Goal: Download file/media

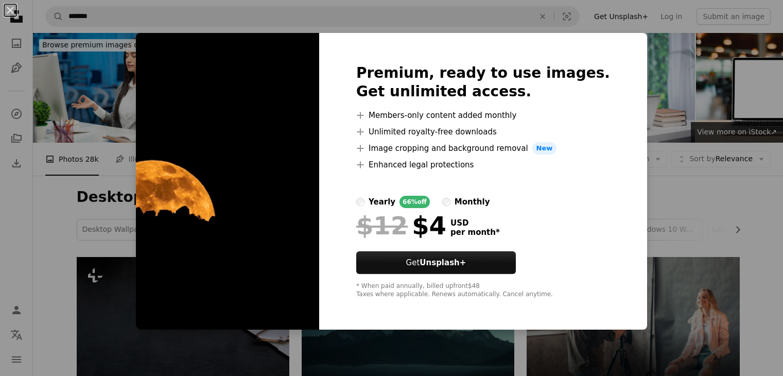
scroll to position [212, 0]
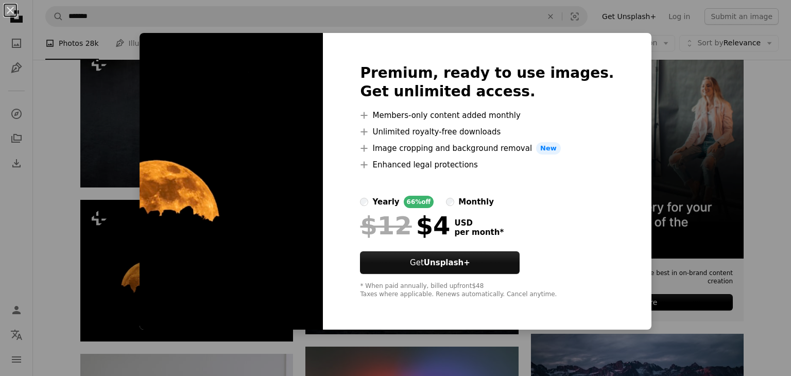
click at [439, 358] on div "An X shape Premium, ready to use images. Get unlimited access. A plus sign Memb…" at bounding box center [395, 188] width 791 height 376
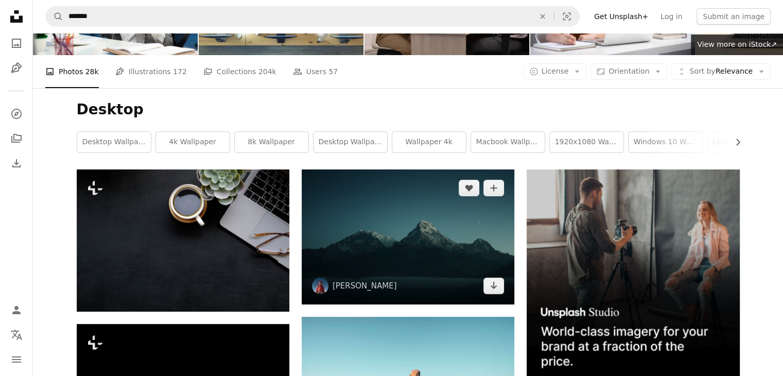
scroll to position [88, 0]
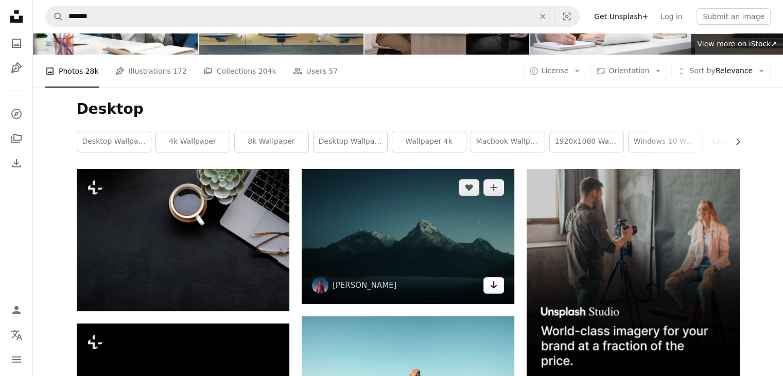
click at [496, 291] on link "Arrow pointing down" at bounding box center [493, 285] width 21 height 16
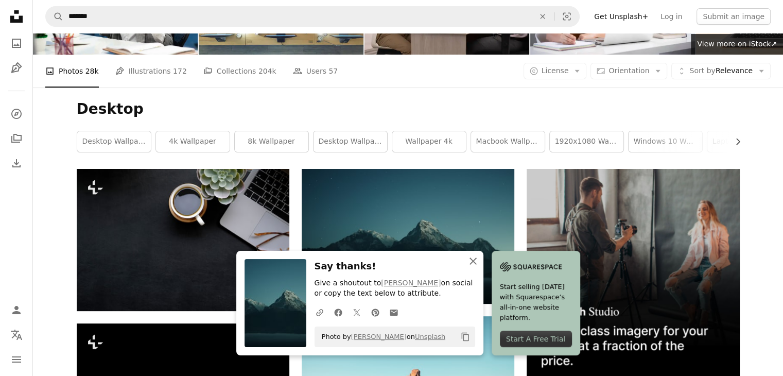
click at [474, 259] on icon "button" at bounding box center [473, 260] width 7 height 7
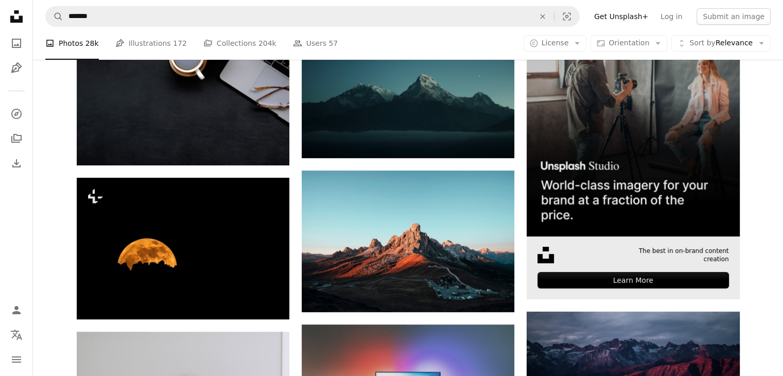
scroll to position [234, 0]
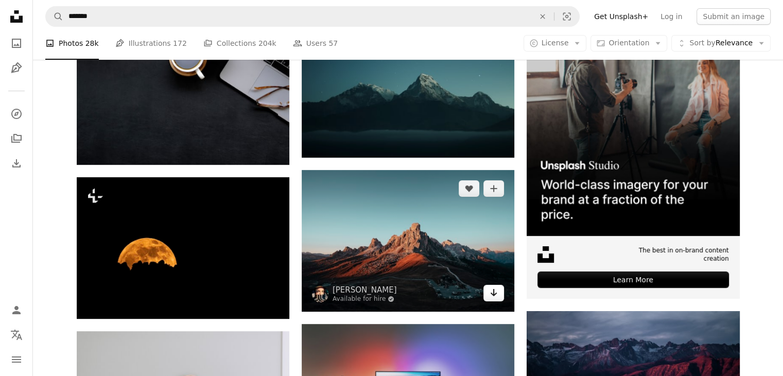
click at [495, 297] on icon "Arrow pointing down" at bounding box center [494, 292] width 8 height 12
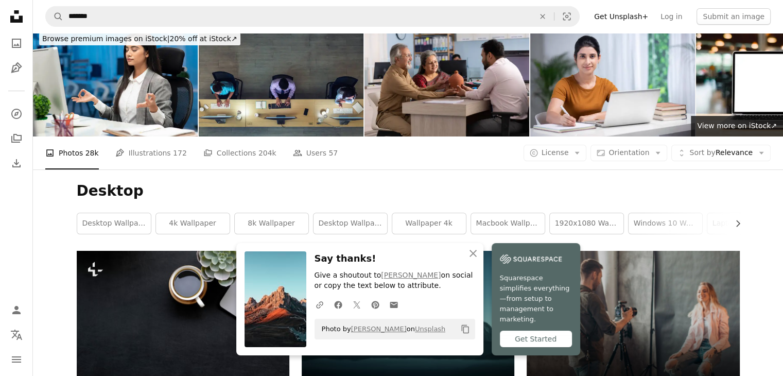
scroll to position [0, 0]
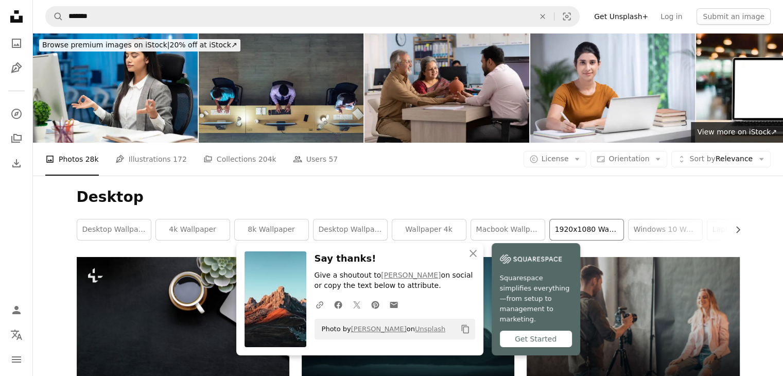
click at [576, 229] on link "1920x1080 wallpaper" at bounding box center [587, 229] width 74 height 21
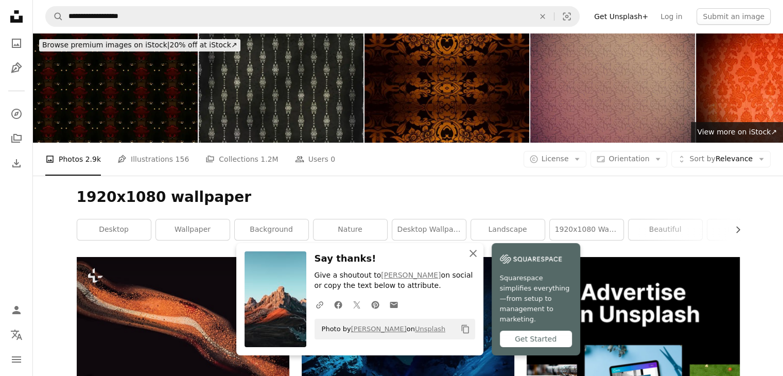
click at [475, 259] on icon "An X shape" at bounding box center [473, 253] width 12 height 12
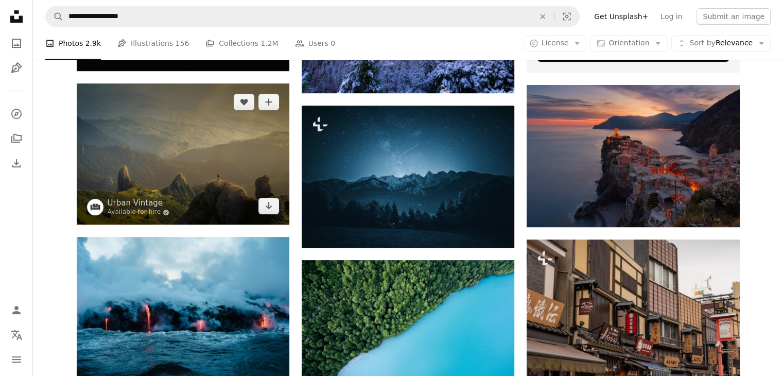
scroll to position [461, 0]
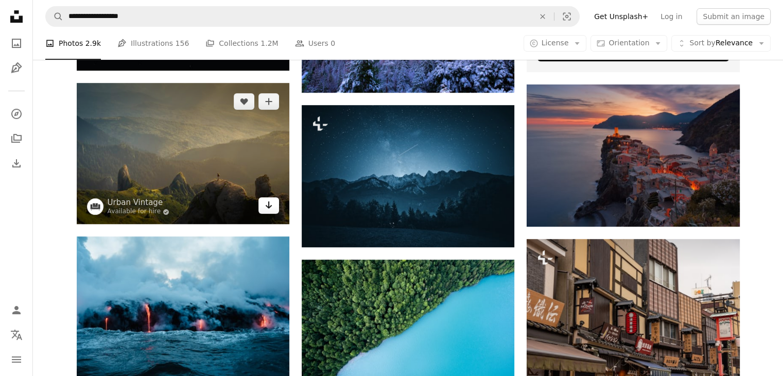
click at [275, 209] on link "Arrow pointing down" at bounding box center [268, 205] width 21 height 16
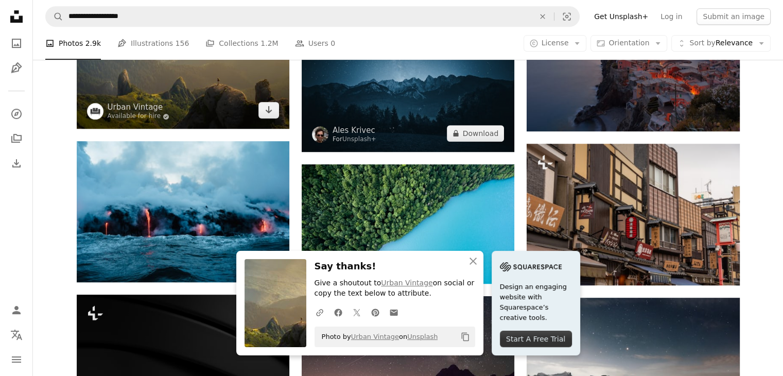
scroll to position [562, 0]
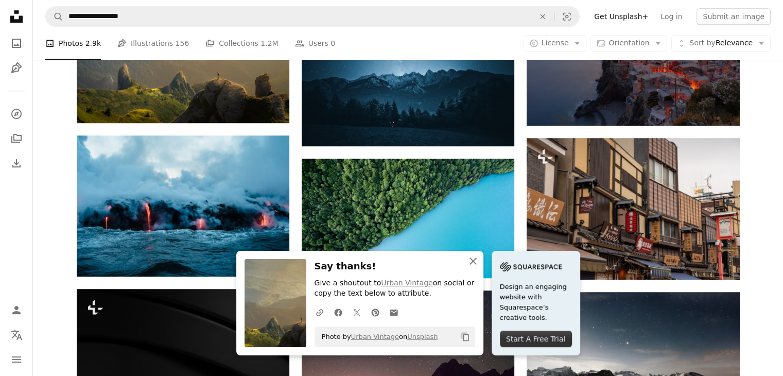
click at [472, 256] on icon "An X shape" at bounding box center [473, 261] width 12 height 12
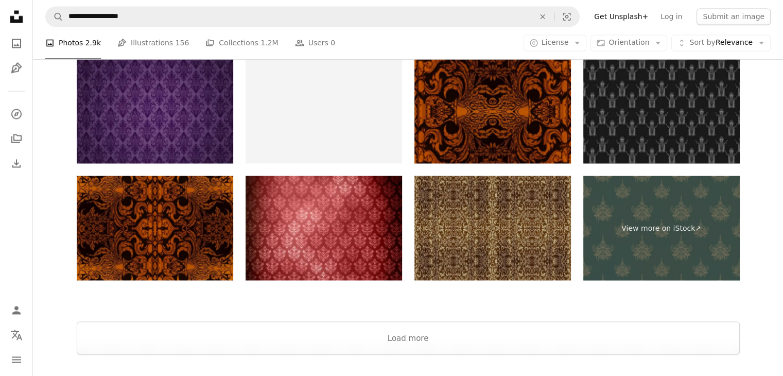
scroll to position [1857, 0]
